Goal: Information Seeking & Learning: Learn about a topic

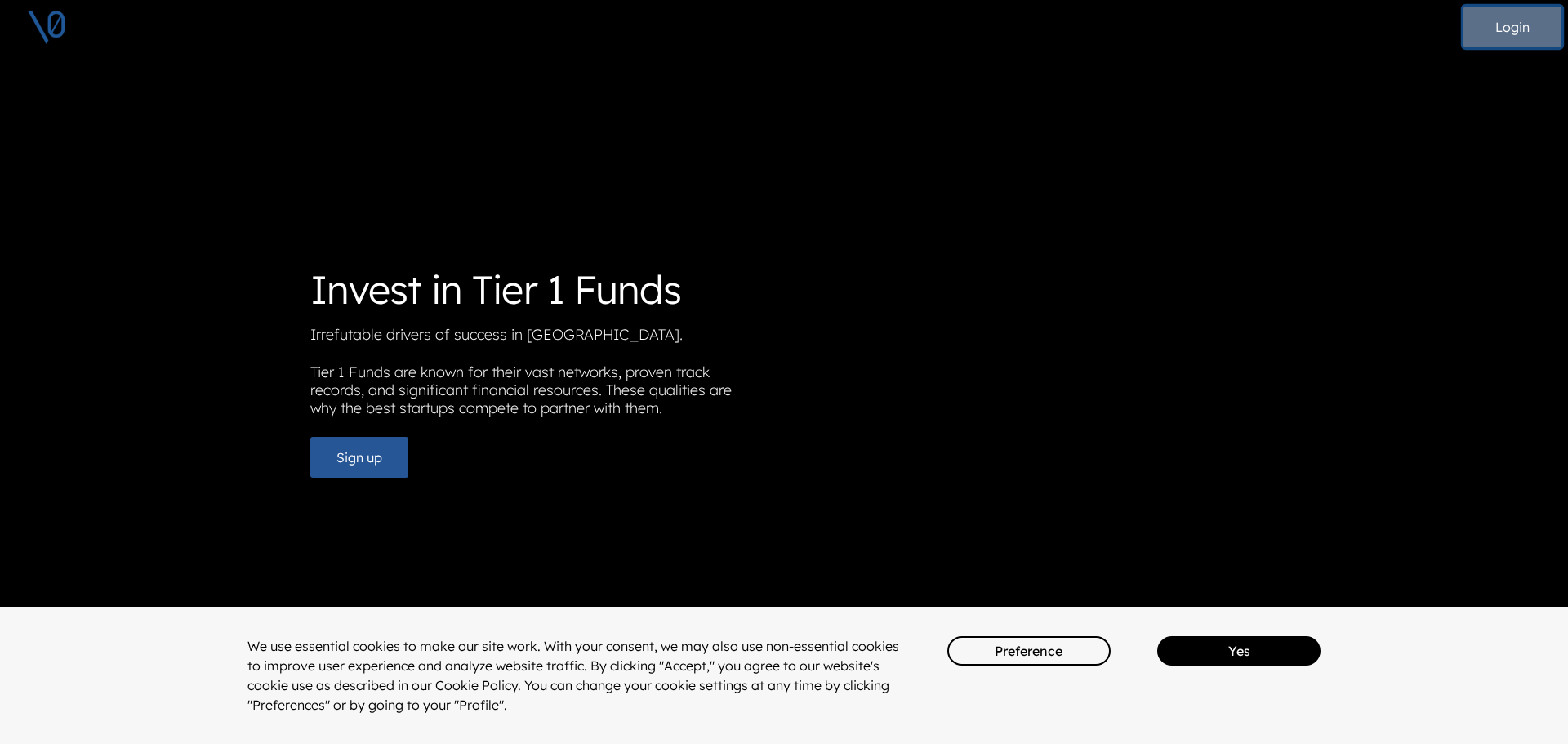
click at [1520, 22] on button "Login" at bounding box center [1513, 27] width 98 height 41
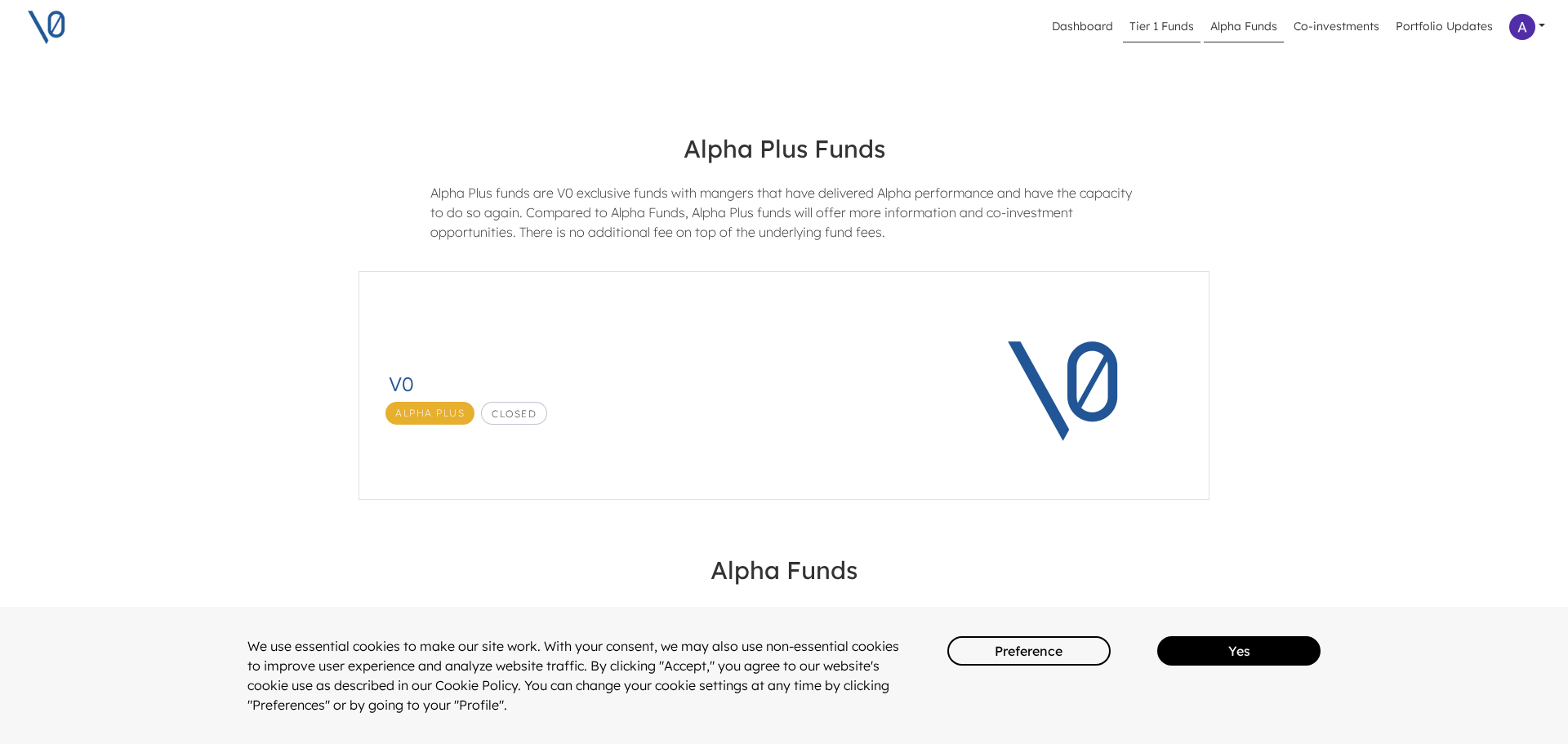
click at [1172, 22] on link "Tier 1 Funds" at bounding box center [1161, 27] width 78 height 31
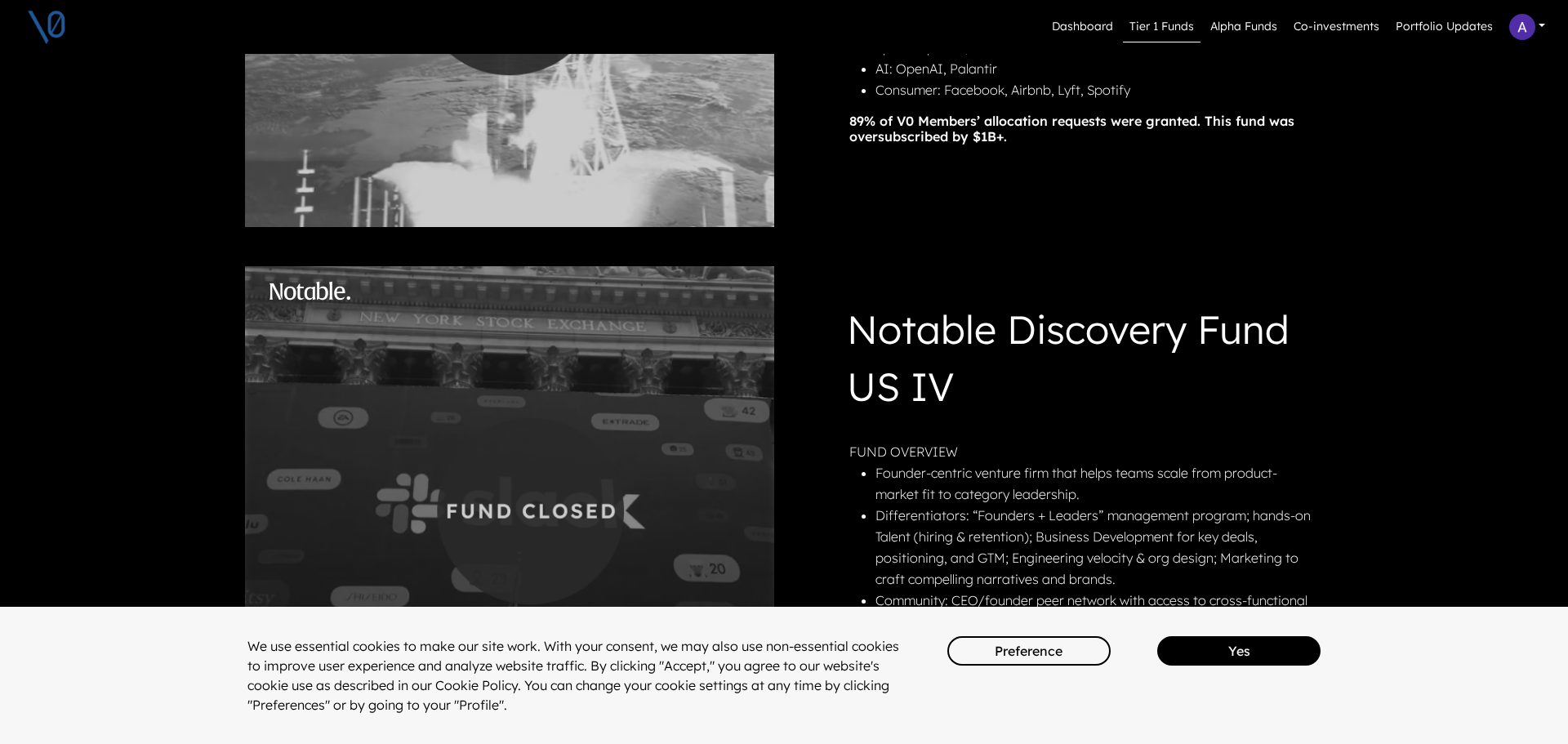
scroll to position [1977, 0]
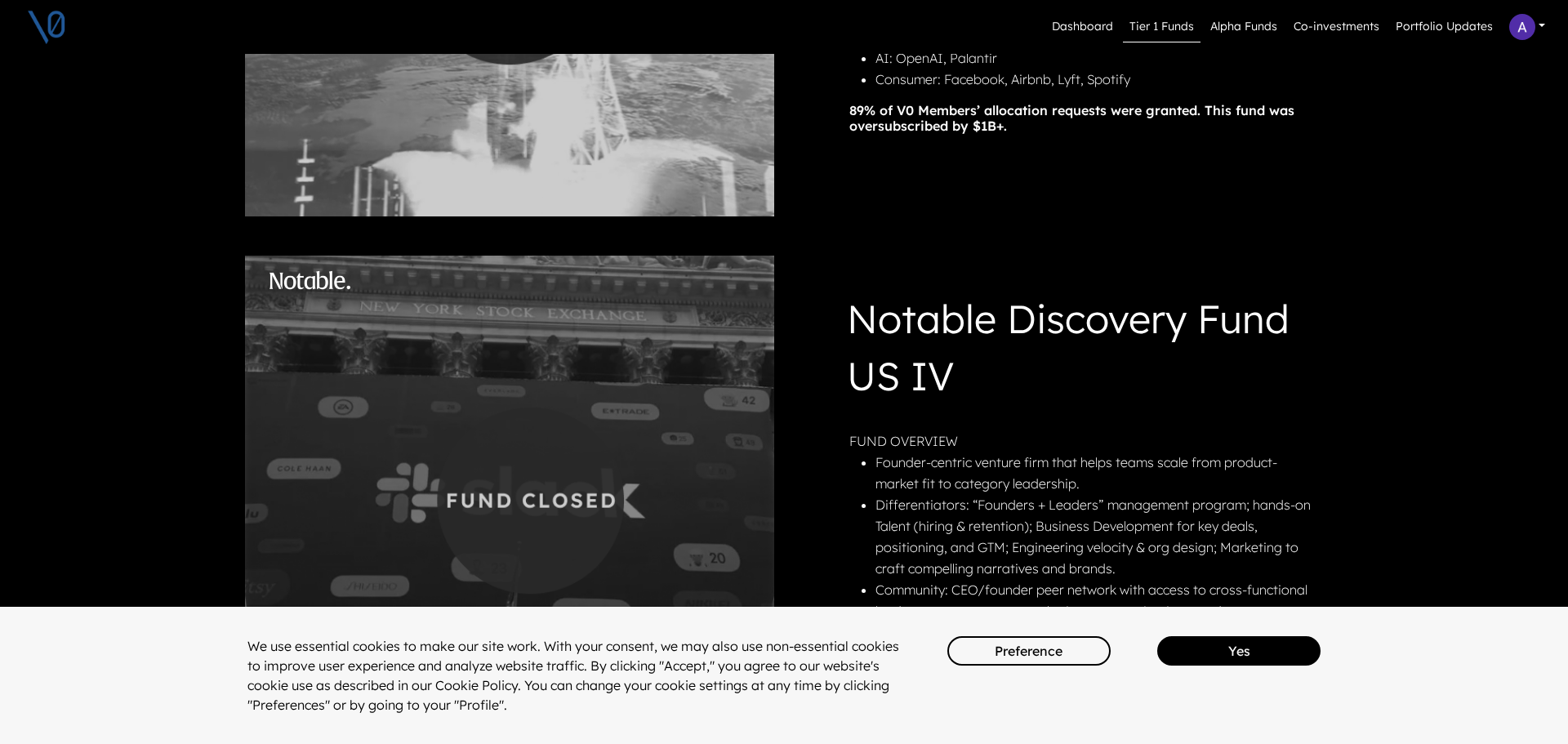
click at [54, 31] on img at bounding box center [46, 27] width 41 height 41
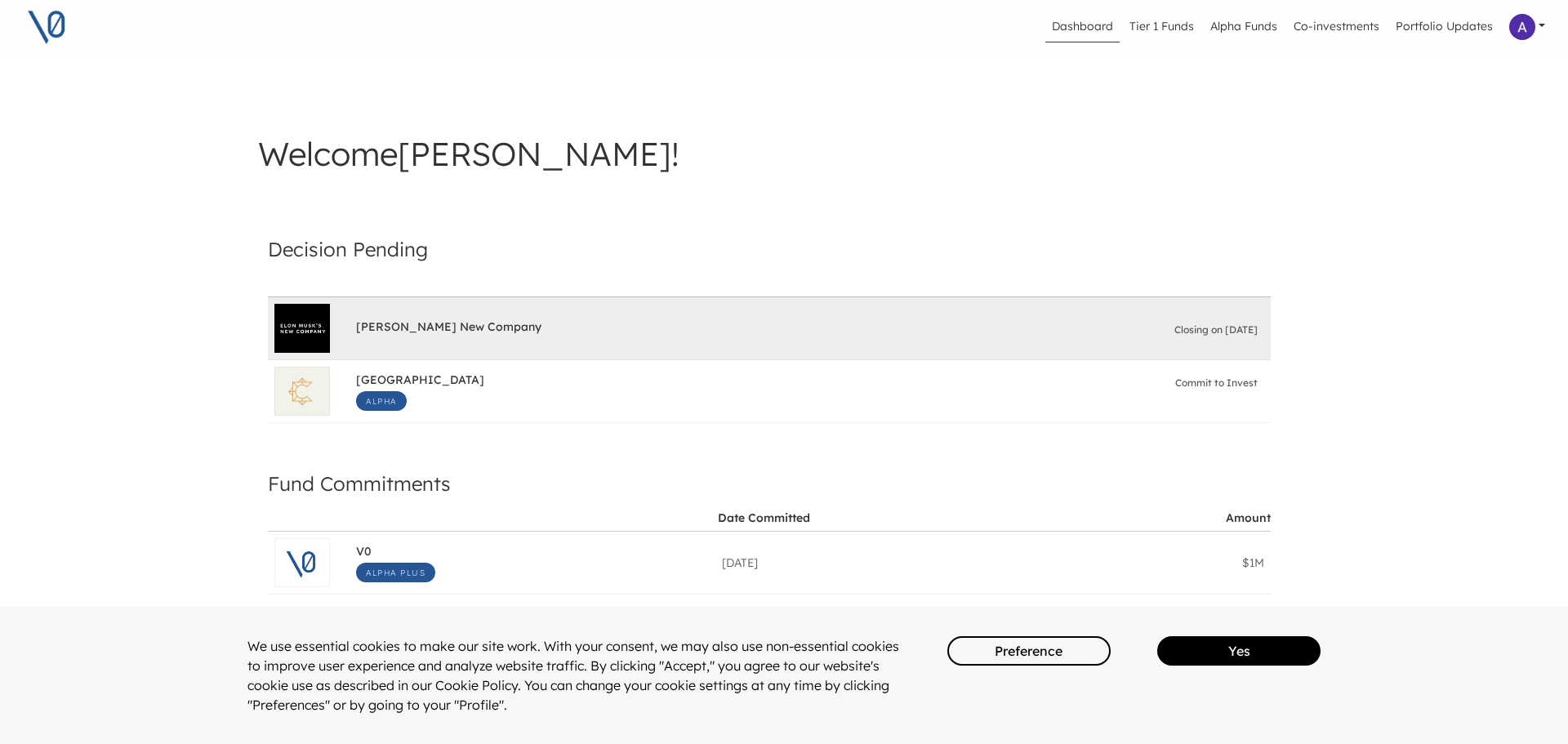
click at [557, 328] on div "[PERSON_NAME] New Company Closing on [DATE]" at bounding box center [810, 328] width 908 height 33
